Goal: Find specific page/section: Find specific page/section

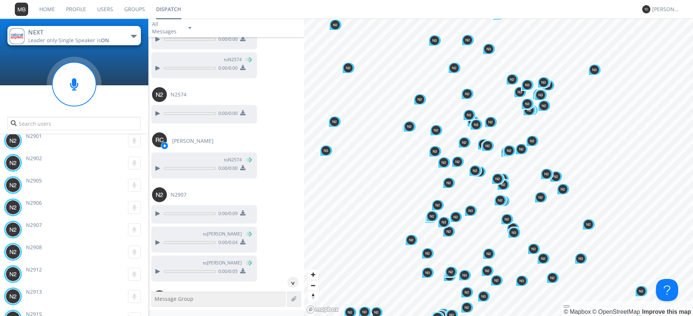
scroll to position [20784, 0]
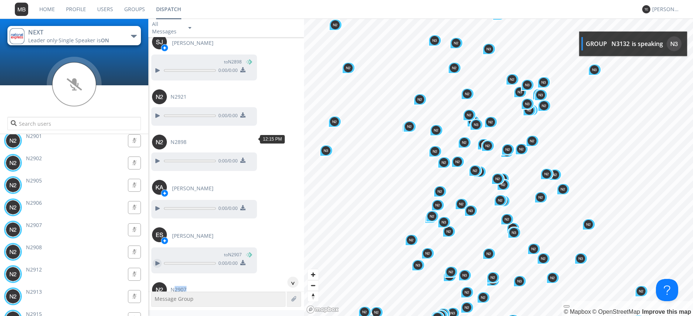
click at [156, 259] on div at bounding box center [157, 263] width 9 height 9
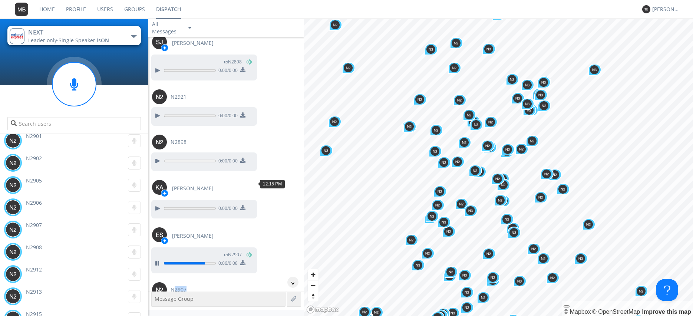
click at [156, 304] on div at bounding box center [157, 308] width 9 height 9
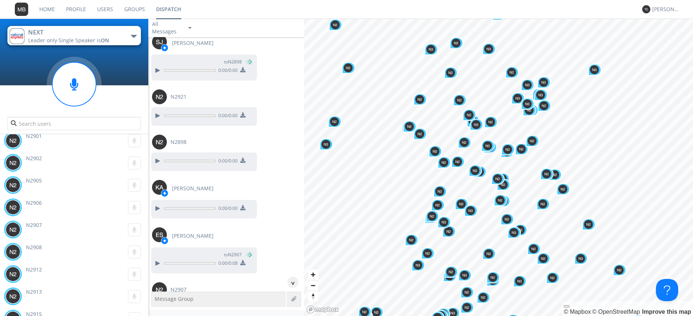
scroll to position [16342, 0]
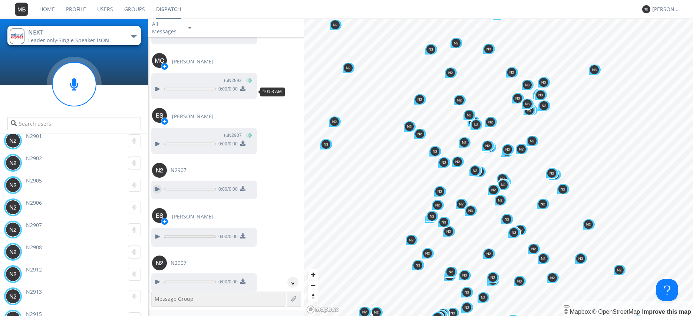
click at [158, 185] on div at bounding box center [157, 189] width 9 height 9
click at [158, 277] on div at bounding box center [157, 281] width 9 height 9
click at [154, 232] on div at bounding box center [157, 236] width 9 height 9
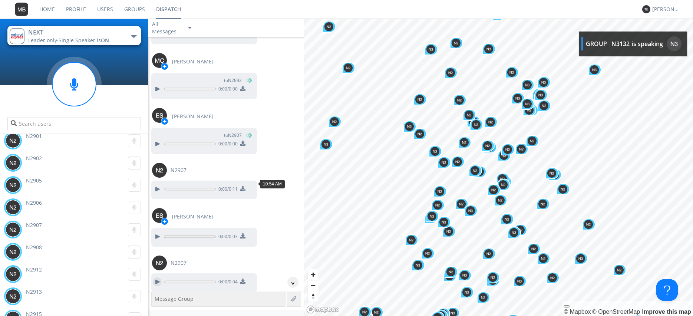
click at [156, 277] on div at bounding box center [157, 281] width 9 height 9
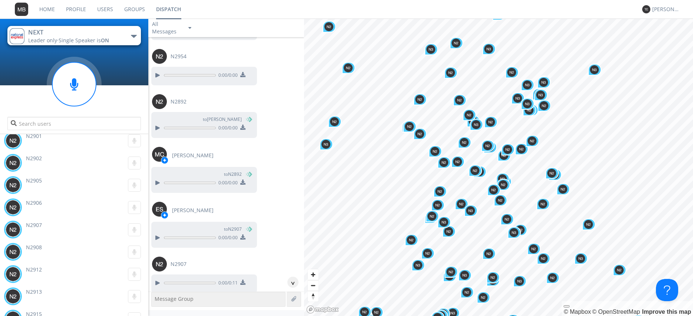
scroll to position [16216, 0]
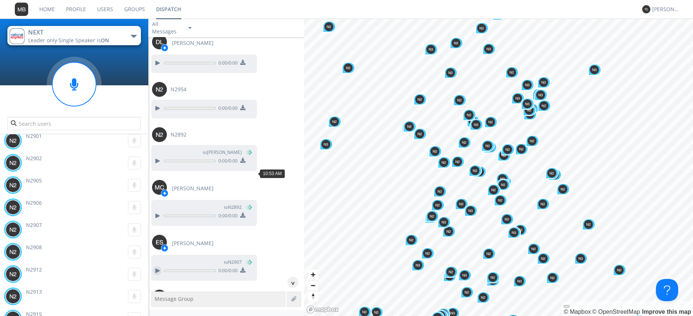
click at [158, 266] on div at bounding box center [157, 270] width 9 height 9
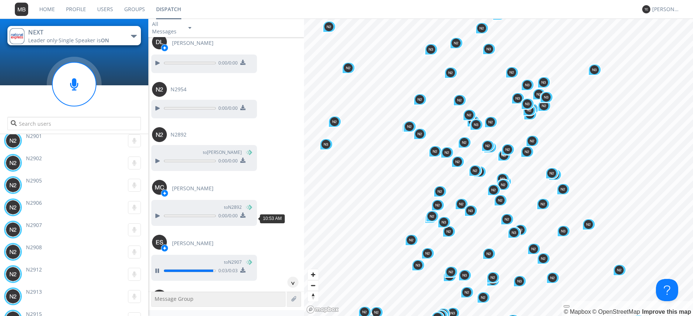
click at [156, 311] on div at bounding box center [157, 315] width 9 height 9
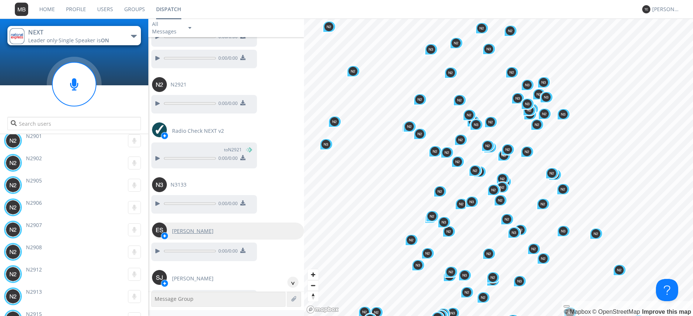
scroll to position [20061, 0]
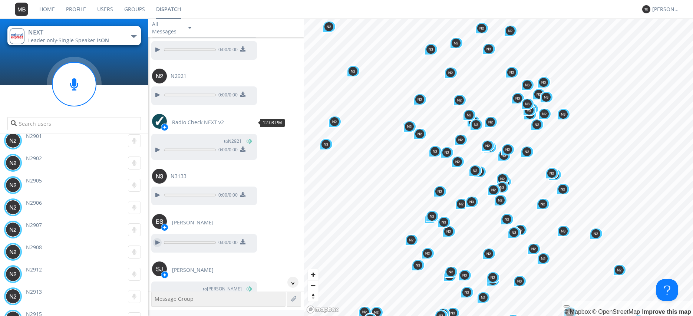
click at [157, 238] on div at bounding box center [157, 242] width 9 height 9
click at [159, 293] on div at bounding box center [157, 297] width 9 height 9
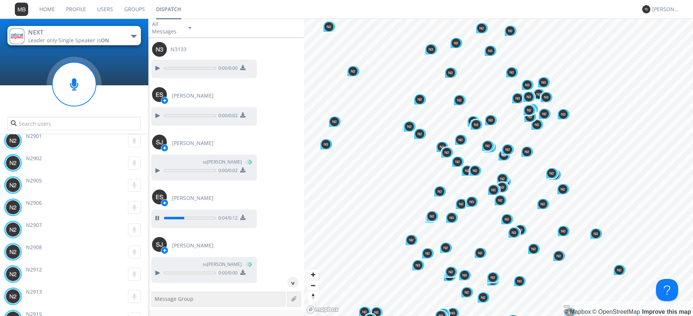
scroll to position [20146, 0]
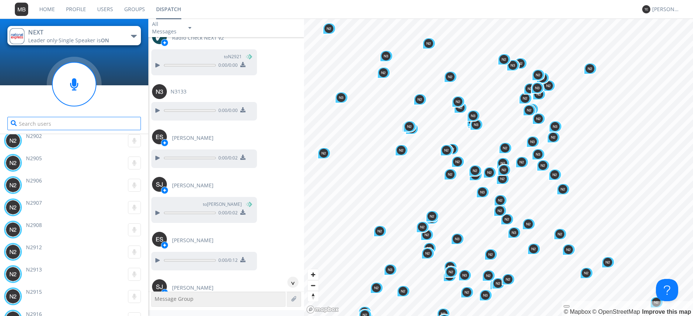
click at [22, 120] on input "text" at bounding box center [73, 123] width 133 height 13
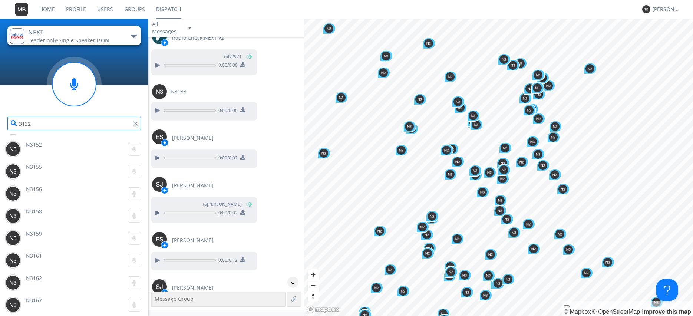
scroll to position [0, 0]
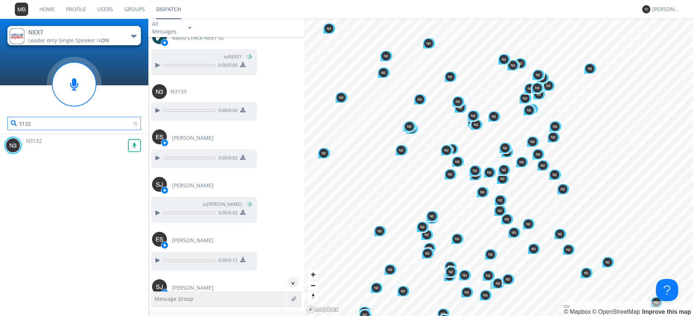
type input "3132"
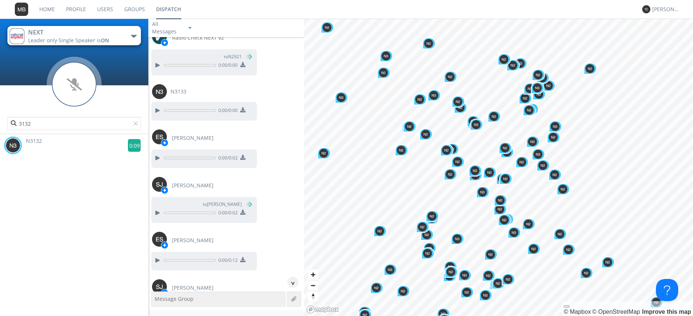
click at [132, 146] on g at bounding box center [134, 145] width 13 height 13
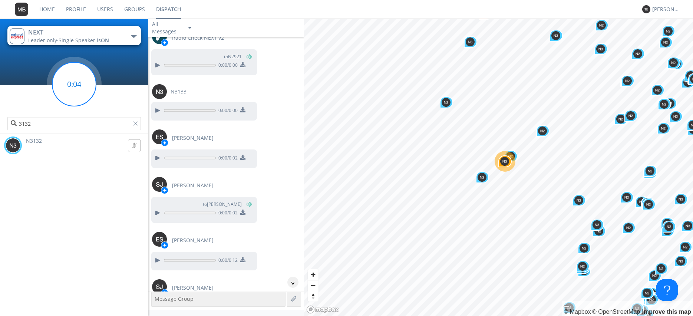
drag, startPoint x: 76, startPoint y: 83, endPoint x: 113, endPoint y: 93, distance: 38.4
click at [79, 90] on g at bounding box center [74, 84] width 44 height 44
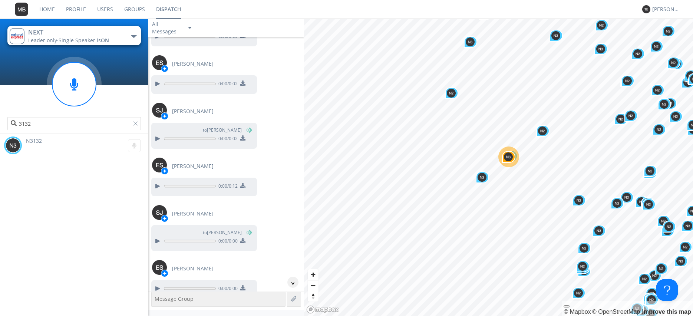
scroll to position [20230, 0]
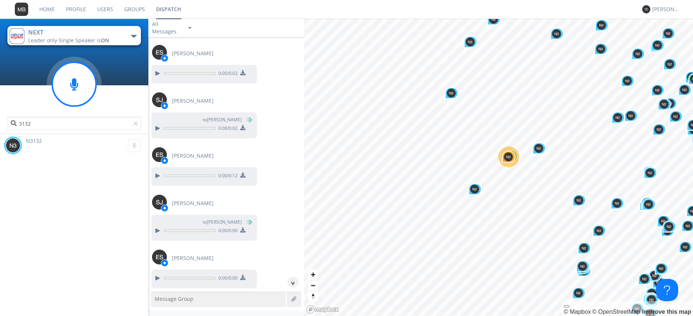
click at [94, 72] on circle at bounding box center [74, 84] width 55 height 55
drag, startPoint x: 71, startPoint y: 76, endPoint x: 92, endPoint y: 82, distance: 22.1
click at [74, 82] on circle at bounding box center [74, 84] width 44 height 44
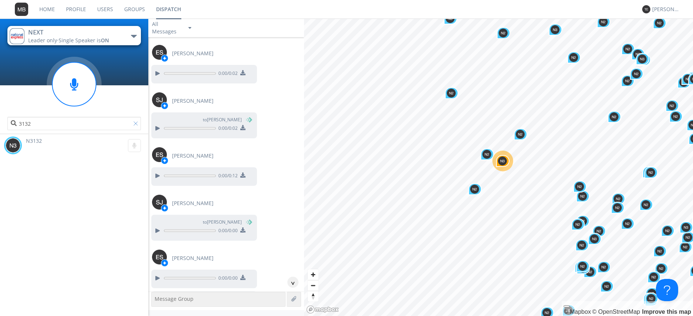
click at [136, 125] on div at bounding box center [136, 124] width 7 height 7
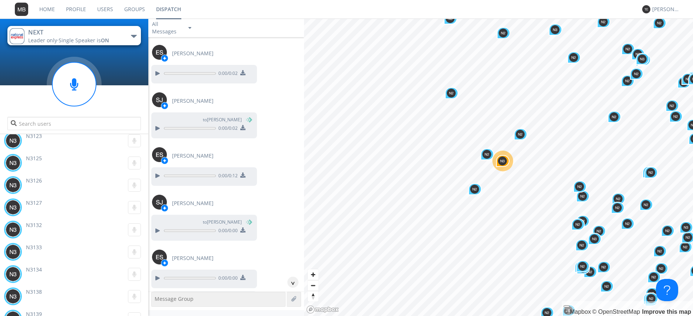
scroll to position [24691, 0]
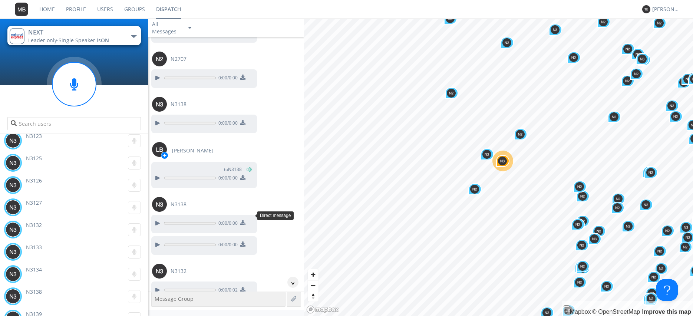
scroll to position [24775, 0]
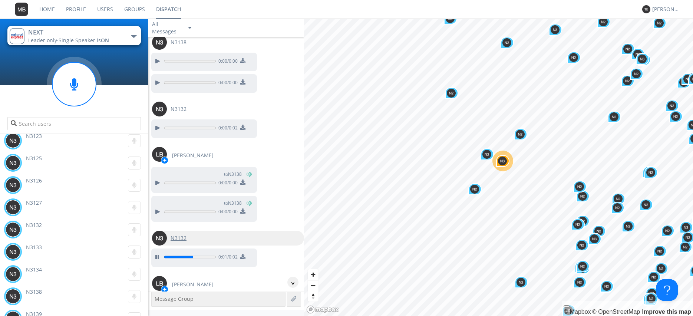
scroll to position [24860, 0]
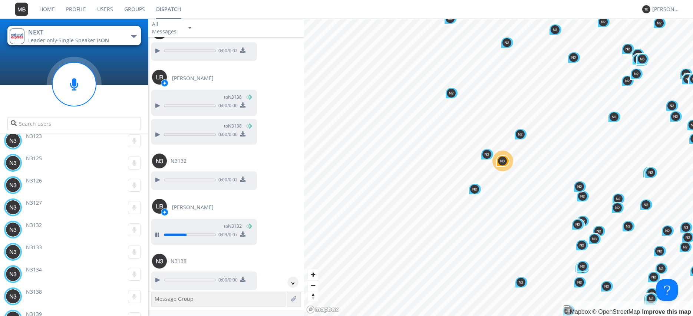
scroll to position [24987, 0]
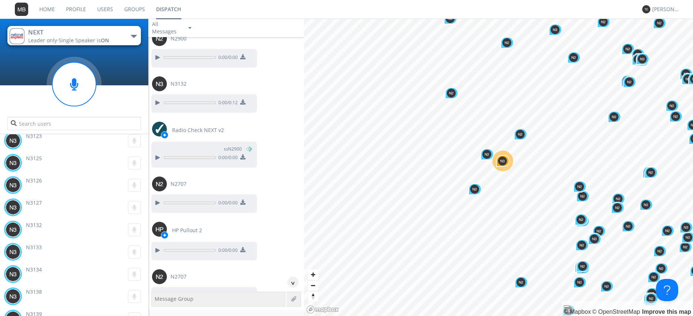
scroll to position [25240, 0]
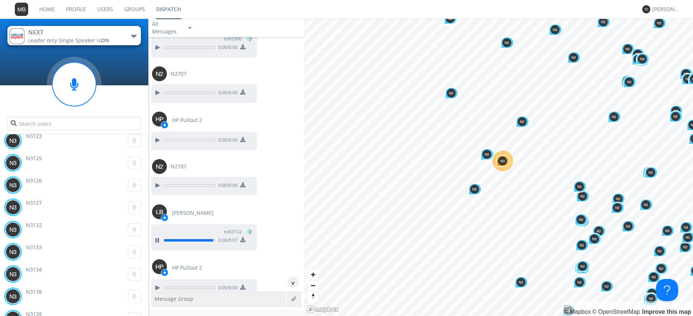
scroll to position [25367, 0]
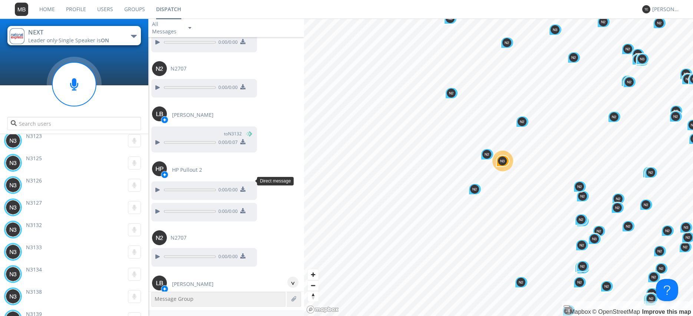
scroll to position [25452, 0]
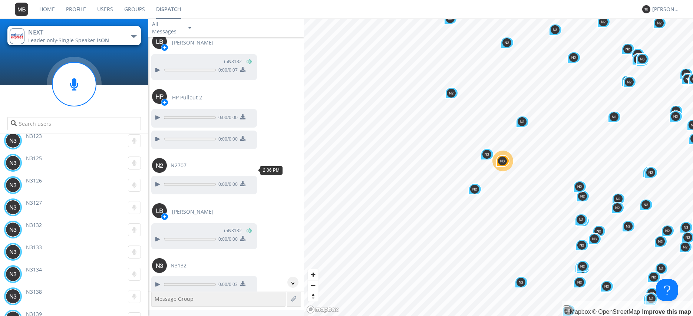
scroll to position [25536, 0]
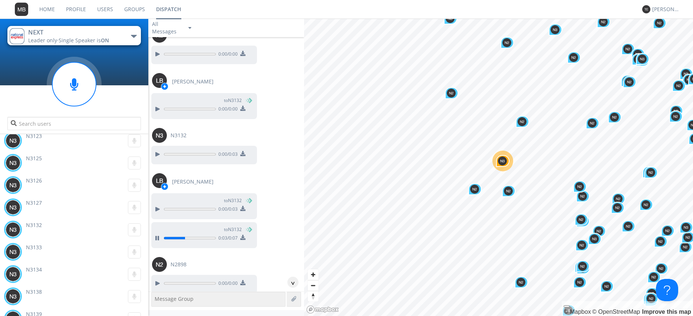
scroll to position [25663, 0]
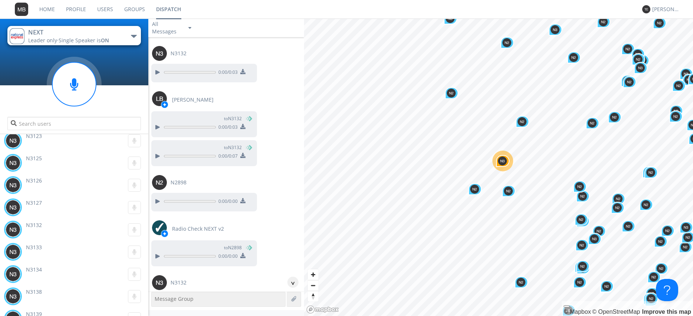
scroll to position [25747, 0]
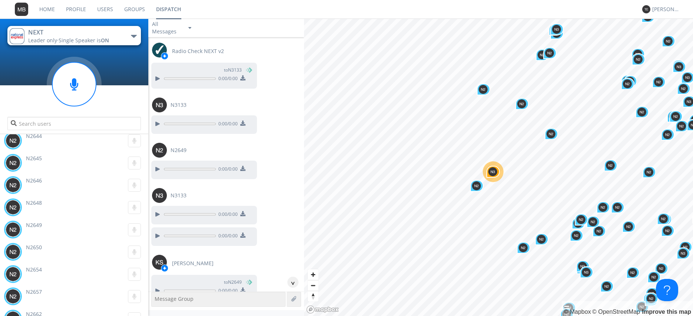
scroll to position [18900, 0]
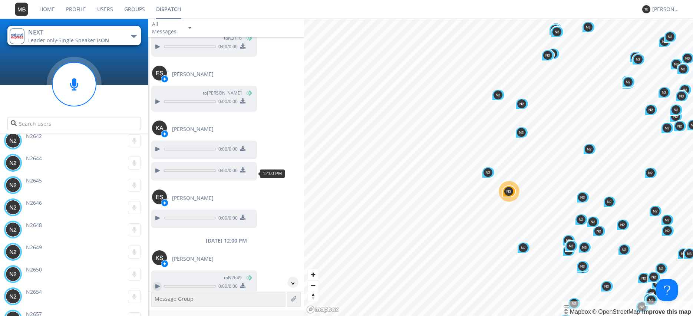
click at [154, 282] on div at bounding box center [157, 286] width 9 height 9
click at [158, 311] on div at bounding box center [157, 315] width 9 height 9
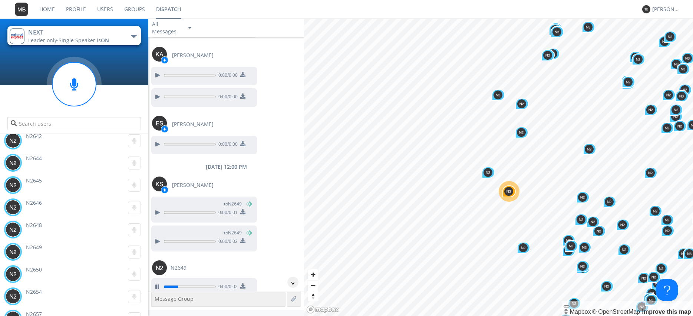
scroll to position [18984, 0]
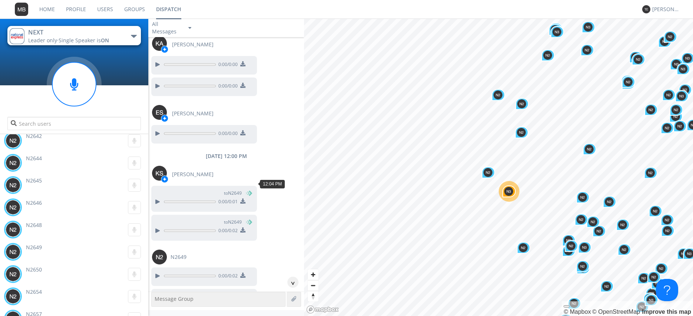
click at [157, 293] on div at bounding box center [157, 297] width 9 height 9
drag, startPoint x: 155, startPoint y: 273, endPoint x: 251, endPoint y: 202, distance: 118.9
click at [251, 202] on div "Click to load more [DATE] 7:14 AM Sheaniece [PERSON_NAME] to N2819 0:00 / 0:09 …" at bounding box center [226, 164] width 156 height 254
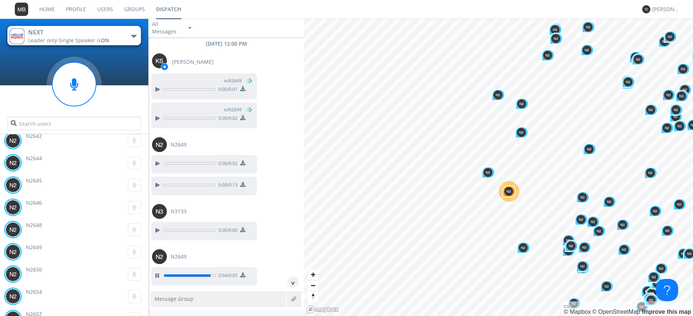
scroll to position [19111, 0]
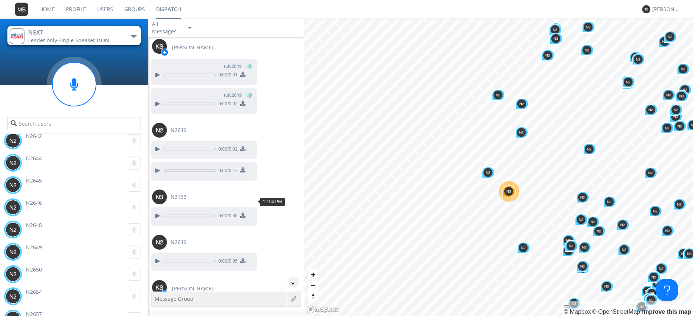
click at [159, 311] on div at bounding box center [157, 315] width 9 height 9
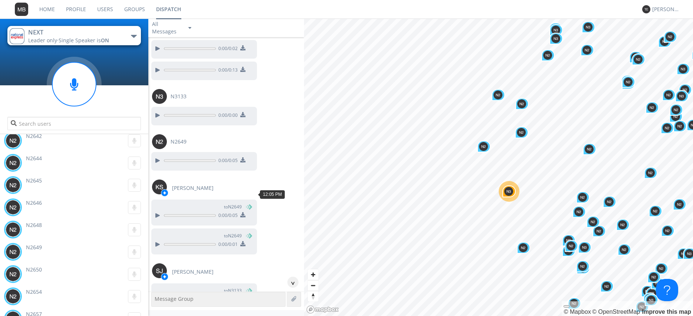
scroll to position [19238, 0]
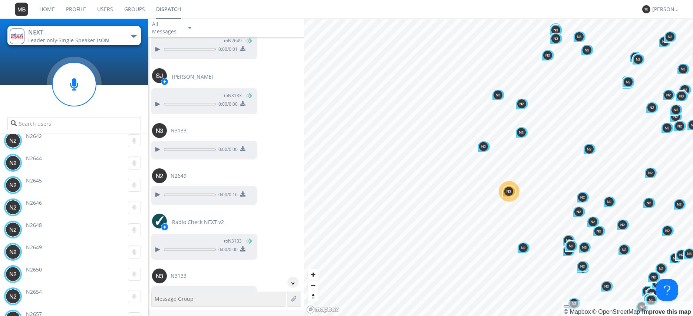
scroll to position [19407, 0]
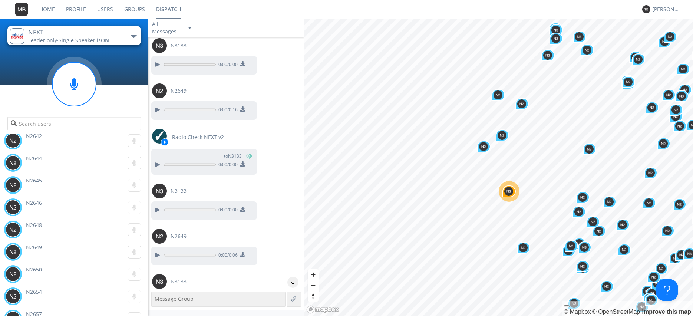
scroll to position [19533, 0]
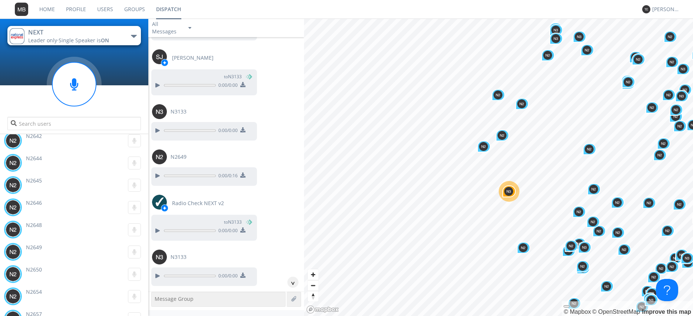
scroll to position [19364, 0]
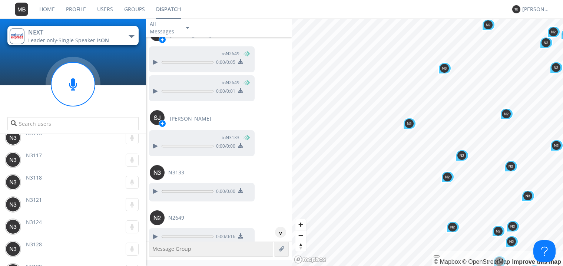
scroll to position [21592, 0]
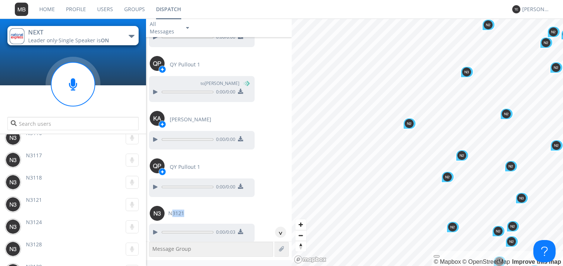
scroll to position [21676, 0]
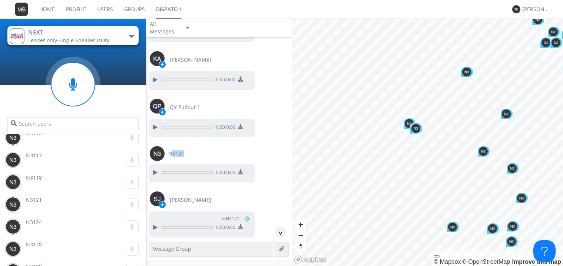
scroll to position [21718, 0]
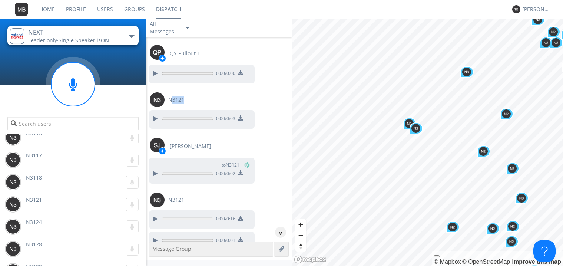
scroll to position [21803, 0]
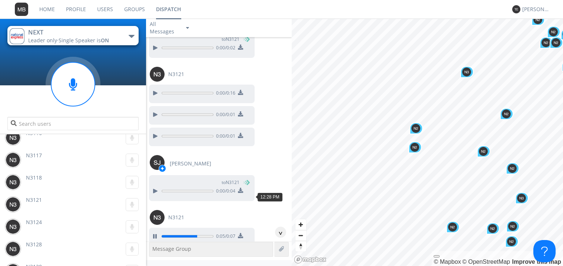
scroll to position [21888, 0]
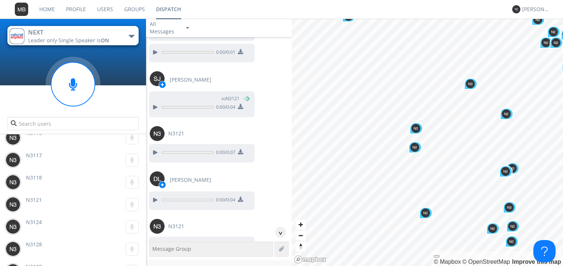
scroll to position [21972, 0]
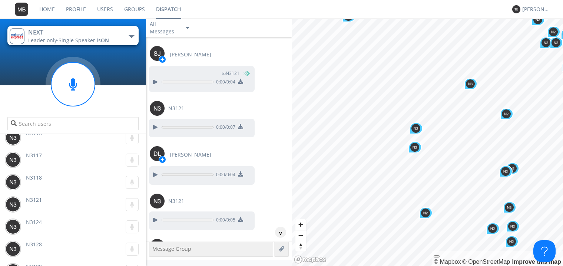
scroll to position [22014, 0]
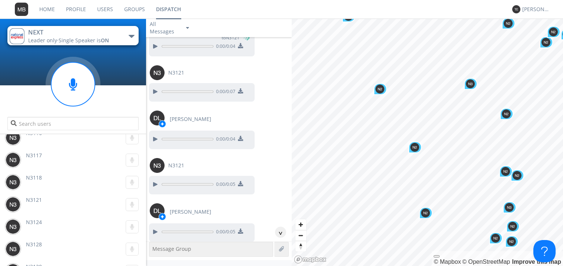
scroll to position [22057, 0]
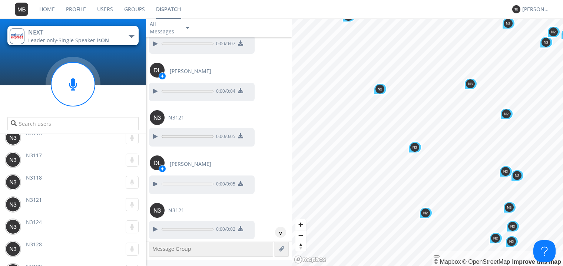
scroll to position [22099, 0]
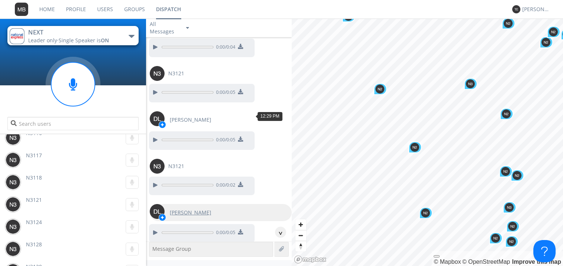
scroll to position [22141, 0]
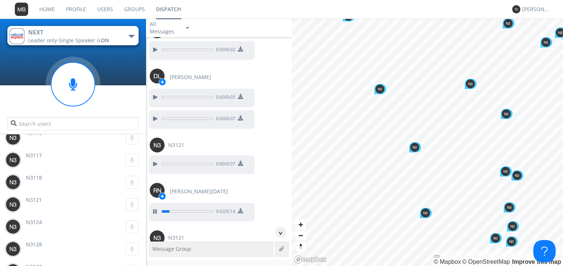
scroll to position [22268, 0]
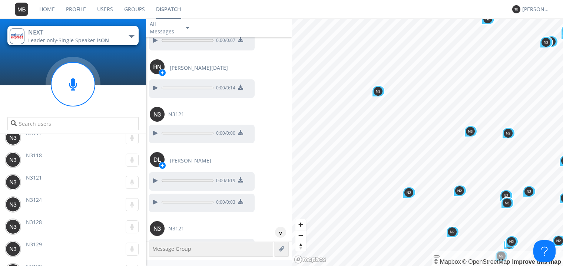
scroll to position [22395, 0]
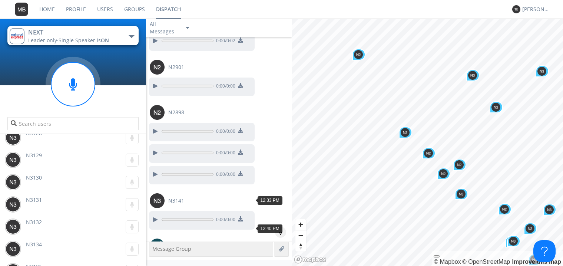
scroll to position [22691, 0]
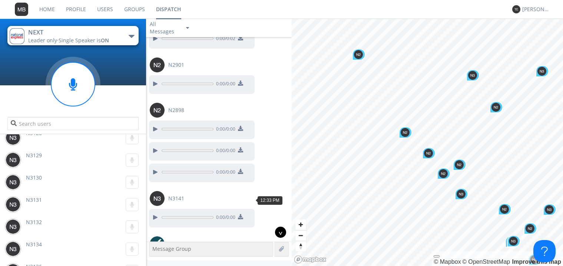
click at [282, 234] on div "^" at bounding box center [280, 232] width 11 height 11
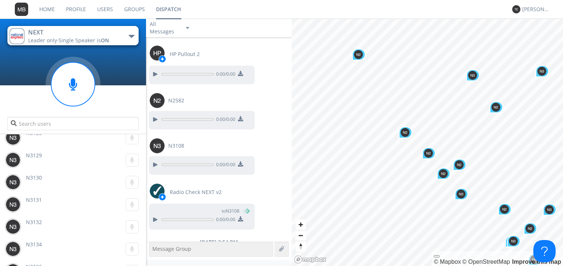
scroll to position [30381, 0]
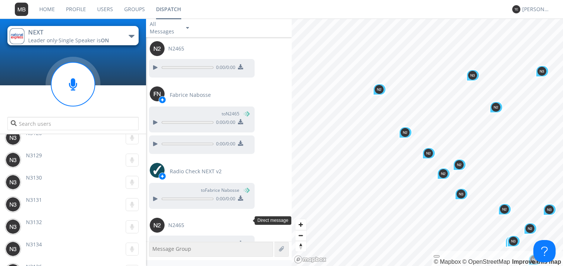
scroll to position [30483, 0]
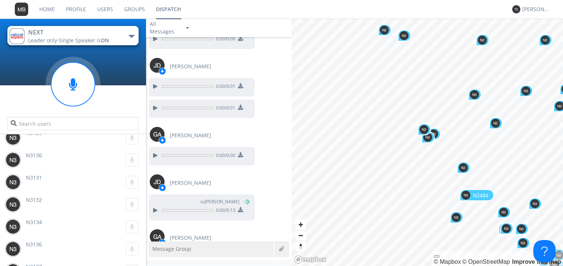
scroll to position [30687, 0]
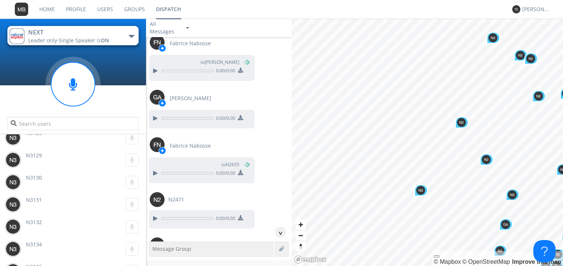
scroll to position [32252, 0]
